Goal: Information Seeking & Learning: Check status

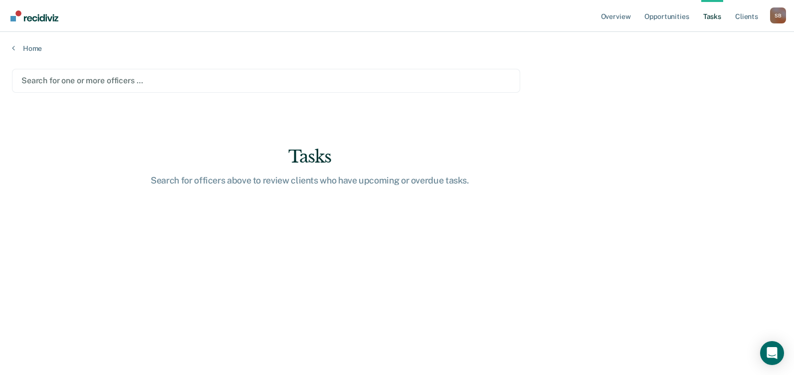
click at [114, 72] on div "Search for one or more officers …" at bounding box center [266, 81] width 508 height 24
click at [112, 81] on div at bounding box center [265, 80] width 489 height 11
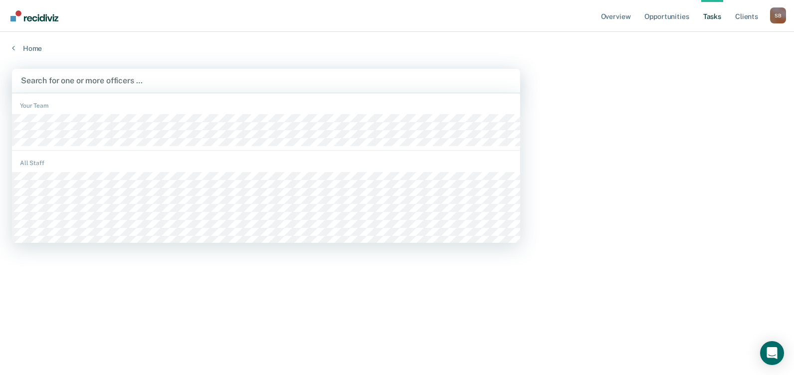
click at [112, 81] on div at bounding box center [266, 80] width 490 height 11
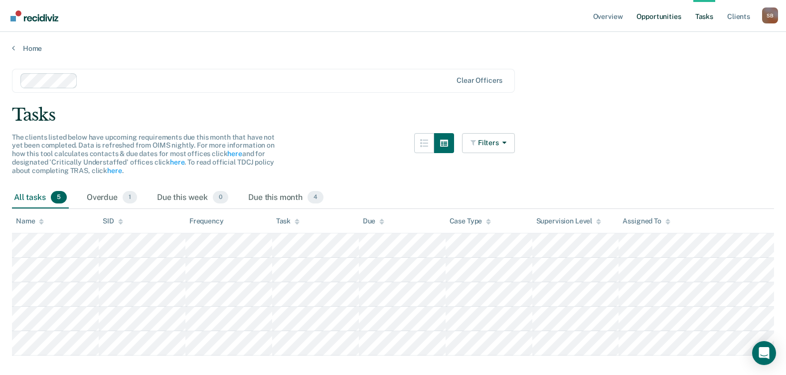
click at [660, 17] on link "Opportunities" at bounding box center [659, 16] width 48 height 32
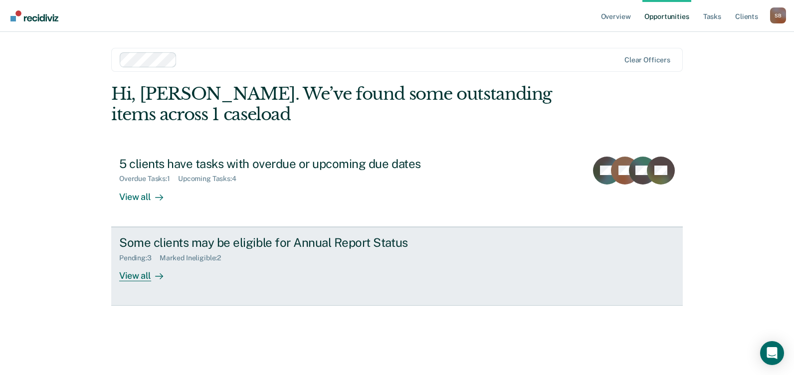
click at [271, 248] on div "Some clients may be eligible for Annual Report Status" at bounding box center [294, 242] width 350 height 14
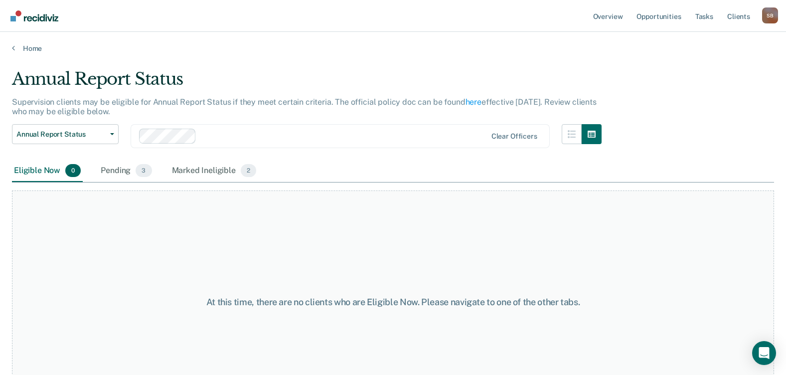
click at [61, 171] on div "Eligible Now 0" at bounding box center [47, 171] width 71 height 22
click at [122, 171] on div "Pending 3" at bounding box center [126, 171] width 55 height 22
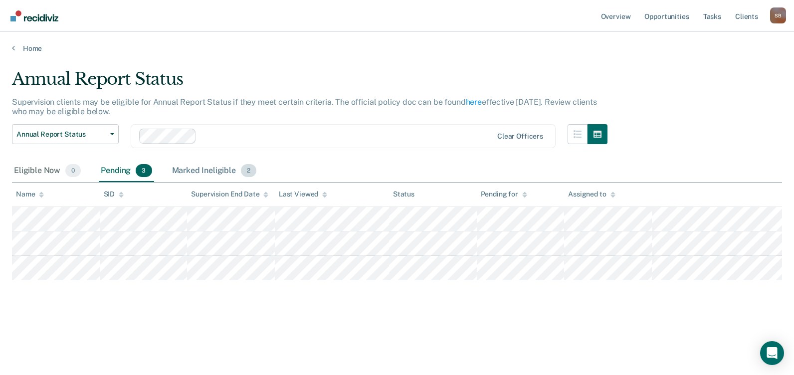
click at [211, 170] on div "Marked Ineligible 2" at bounding box center [214, 171] width 89 height 22
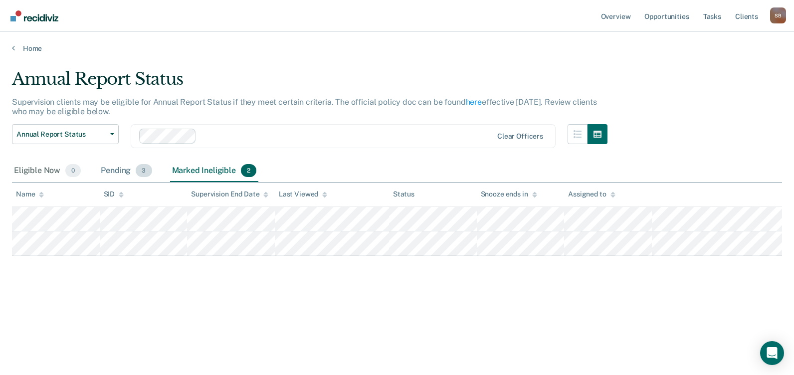
click at [117, 169] on div "Pending 3" at bounding box center [126, 171] width 55 height 22
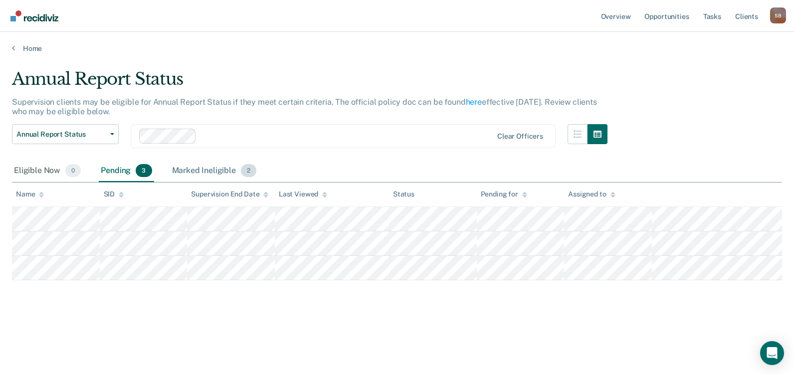
click at [198, 170] on div "Marked Ineligible 2" at bounding box center [214, 171] width 89 height 22
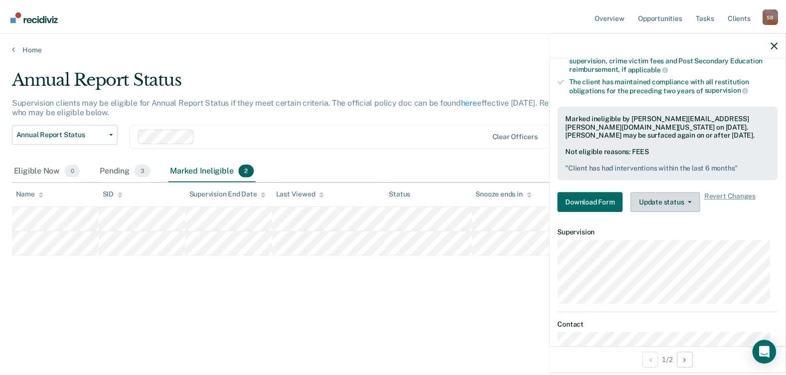
scroll to position [195, 0]
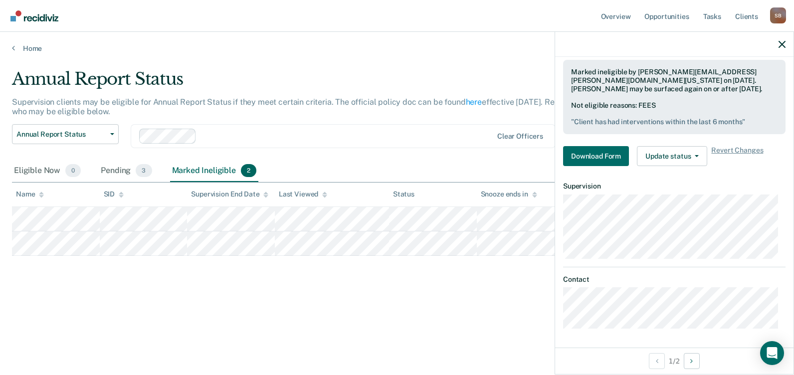
click at [424, 160] on div "Eligible Now 0 Pending 3 Marked Ineligible 2" at bounding box center [397, 171] width 770 height 22
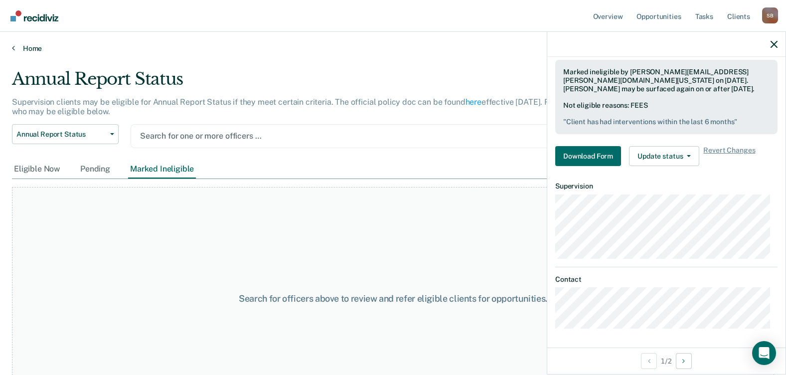
click at [27, 48] on link "Home" at bounding box center [393, 48] width 762 height 9
